Goal: Task Accomplishment & Management: Use online tool/utility

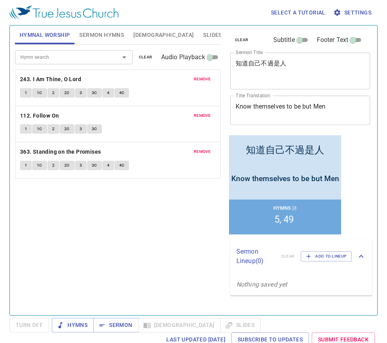
click at [152, 58] on button "clear" at bounding box center [145, 57] width 23 height 9
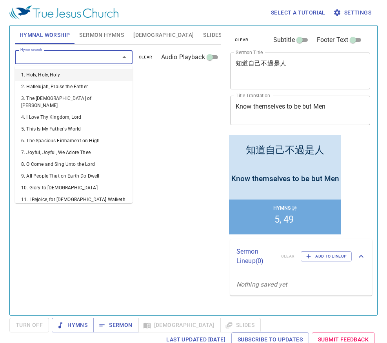
click at [94, 55] on input "Hymn search" at bounding box center [62, 57] width 90 height 9
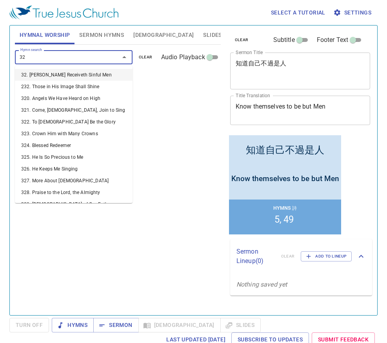
type input "327"
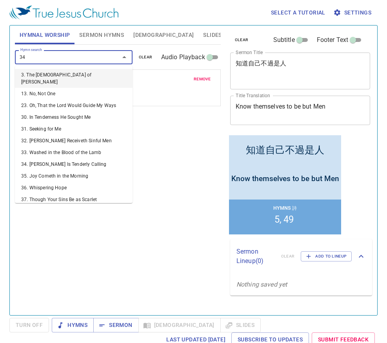
type input "346"
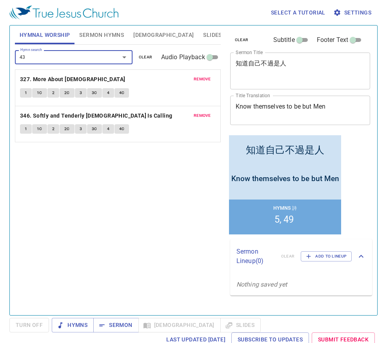
type input "437"
click at [93, 40] on button "Sermon Hymns" at bounding box center [101, 34] width 54 height 19
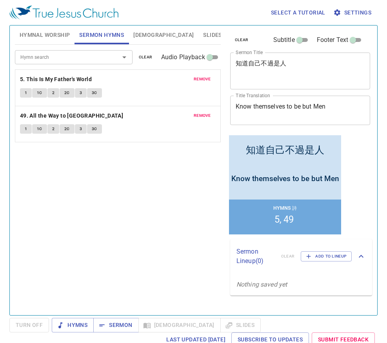
click at [152, 64] on div "Hymn search Hymn search clear Audio Playback" at bounding box center [118, 57] width 206 height 25
click at [147, 60] on span "clear" at bounding box center [146, 57] width 14 height 7
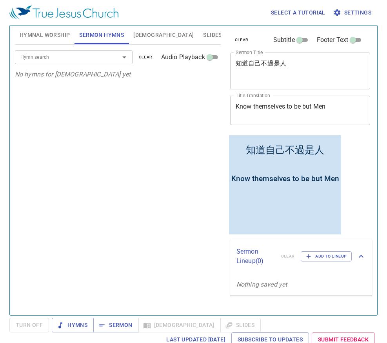
click at [90, 59] on input "Hymn search" at bounding box center [62, 57] width 90 height 9
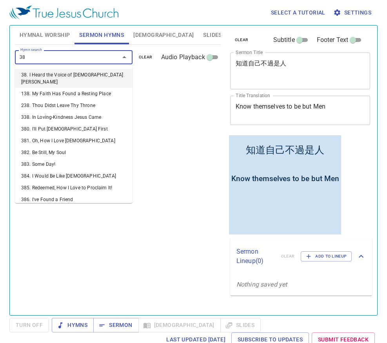
type input "380"
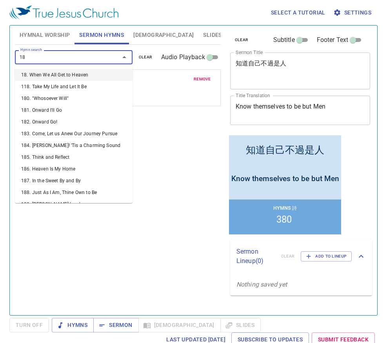
type input "185"
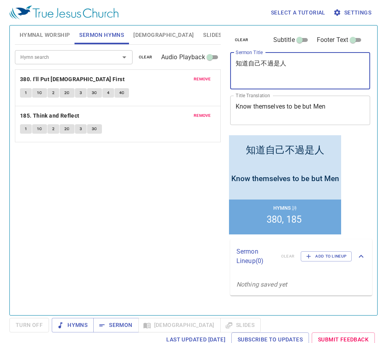
drag, startPoint x: 324, startPoint y: 78, endPoint x: 255, endPoint y: 63, distance: 71.0
click at [255, 63] on textarea "知道自己不過是人" at bounding box center [299, 71] width 129 height 22
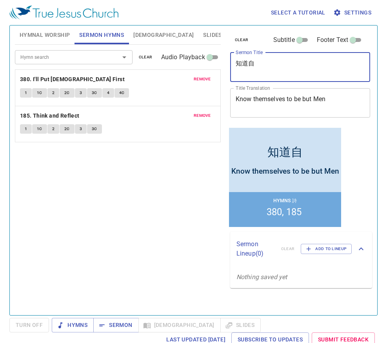
type textarea "知道自"
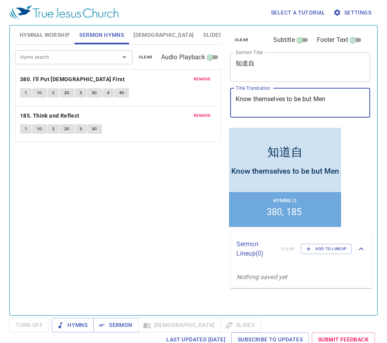
drag, startPoint x: 340, startPoint y: 96, endPoint x: 130, endPoint y: 76, distance: 210.1
click at [130, 76] on div "Hymnal Worship Sermon Hymns Bible Slides Hymn search Hymn search clear Audio Pl…" at bounding box center [193, 167] width 363 height 290
paste textarea "The Parable of the Vineyard"
type textarea "The Parable of the Vineyard"
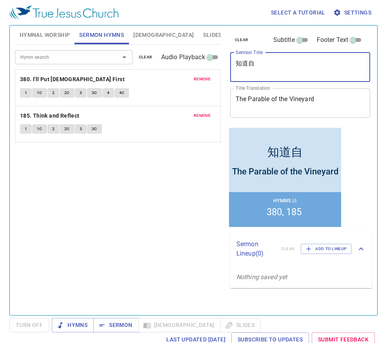
drag, startPoint x: 306, startPoint y: 71, endPoint x: 54, endPoint y: 27, distance: 256.1
click at [54, 27] on div "Hymnal Worship Sermon Hymns Bible Slides Hymn search Hymn search clear Audio Pl…" at bounding box center [193, 167] width 363 height 290
paste textarea "葡萄園的比喻"
type textarea "葡萄園的比喻"
click at [82, 326] on span "Hymns" at bounding box center [72, 325] width 29 height 10
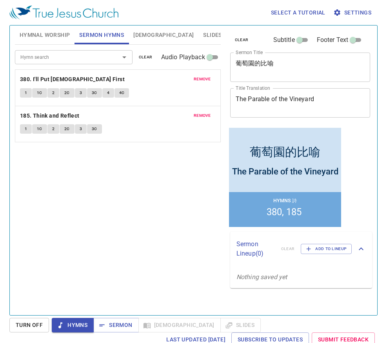
click at [43, 36] on span "Hymnal Worship" at bounding box center [45, 35] width 51 height 10
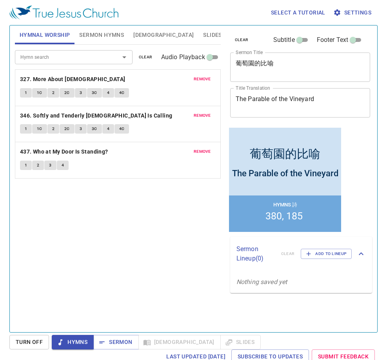
click at [141, 247] on div "Hymn search Hymn search clear Audio Playback remove 327. More About Jesus 1 1C …" at bounding box center [118, 185] width 206 height 281
click at [22, 91] on button "1" at bounding box center [26, 92] width 12 height 9
click at [53, 209] on div "Hymn search Hymn search clear Audio Playback remove 327. More About Jesus 1 1C …" at bounding box center [118, 185] width 206 height 281
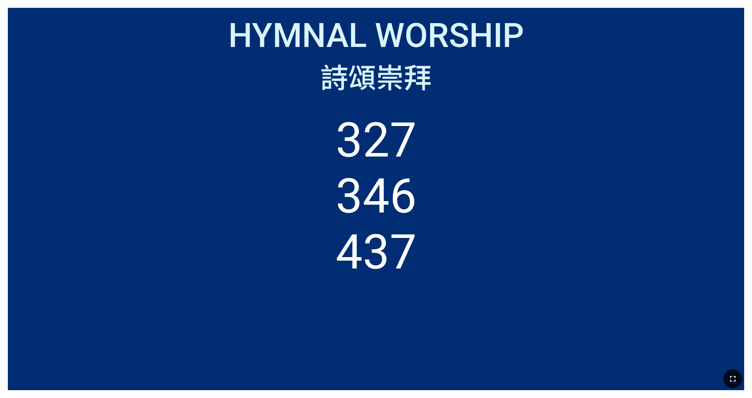
click at [730, 375] on icon "button" at bounding box center [732, 379] width 9 height 9
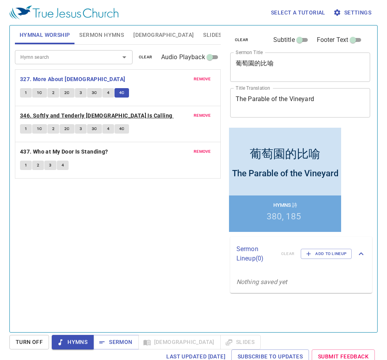
click at [43, 115] on b "346. Softly and Tenderly [DEMOGRAPHIC_DATA] Is Calling" at bounding box center [96, 116] width 152 height 10
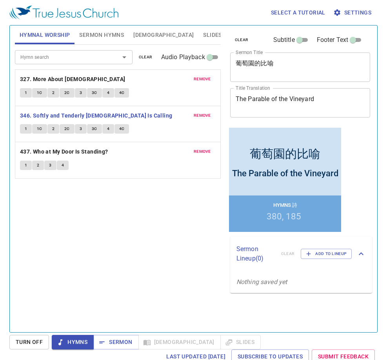
click at [28, 129] on button "1" at bounding box center [26, 128] width 12 height 9
click at [71, 199] on div "Hymn search Hymn search clear Audio Playback remove 327. More About Jesus 1 1C …" at bounding box center [118, 185] width 206 height 281
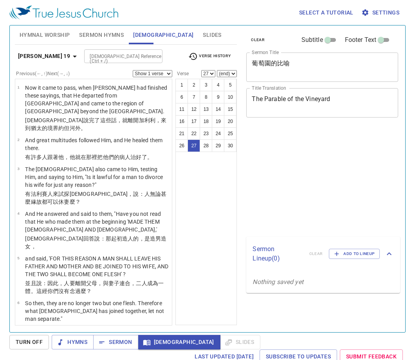
select select "27"
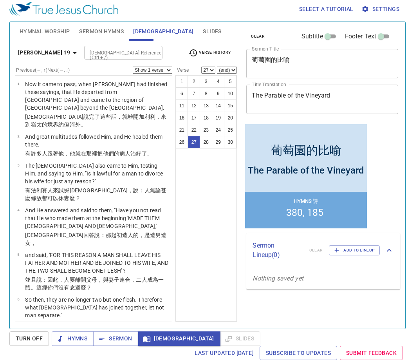
scroll to position [939, 0]
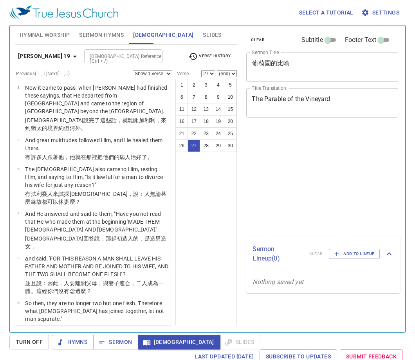
select select "27"
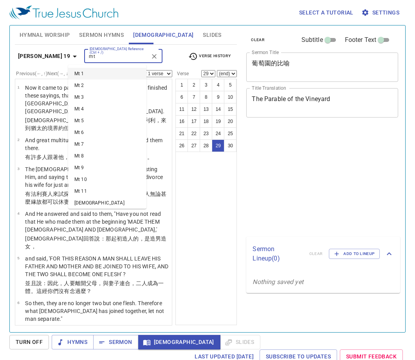
select select "29"
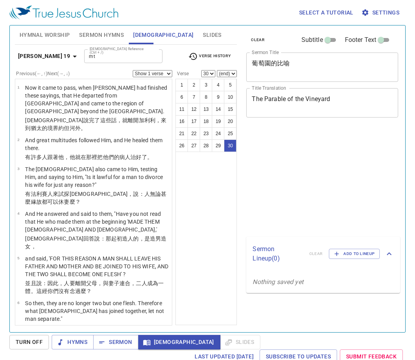
select select "30"
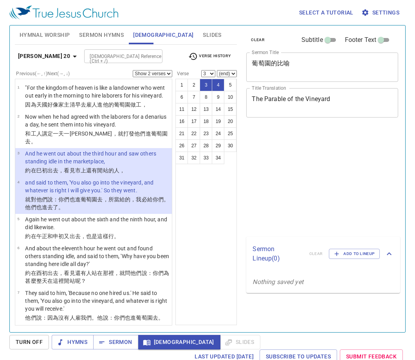
select select "2"
select select "3"
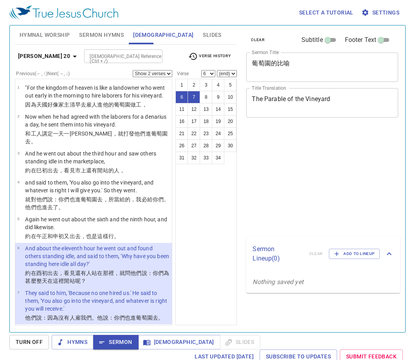
select select "2"
select select "6"
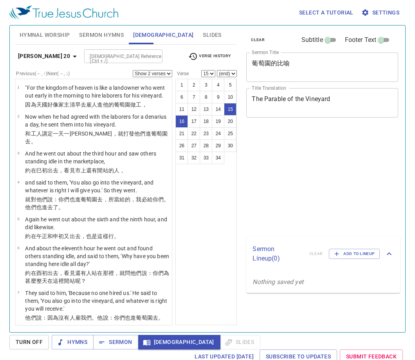
select select "2"
select select "15"
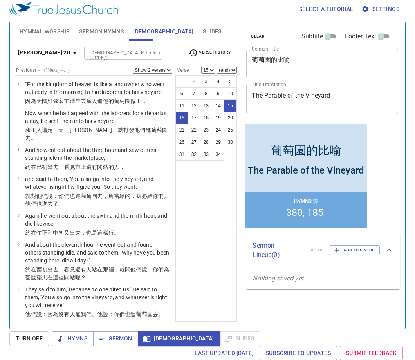
scroll to position [385, 0]
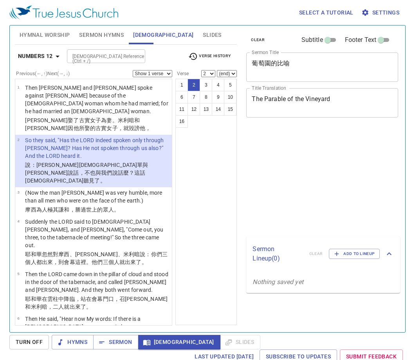
select select "2"
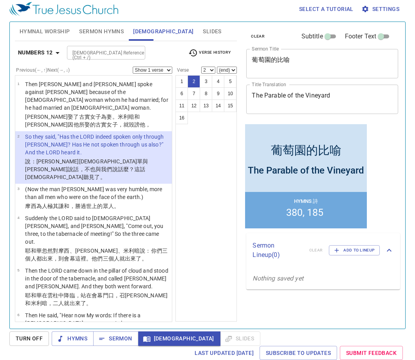
scroll to position [4, 0]
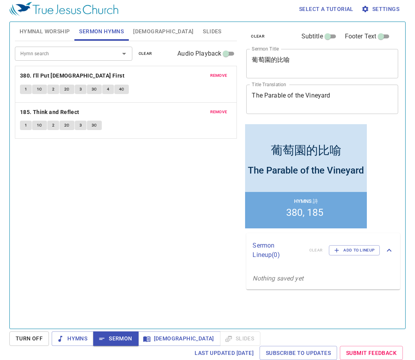
scroll to position [4, 0]
